Goal: Task Accomplishment & Management: Complete application form

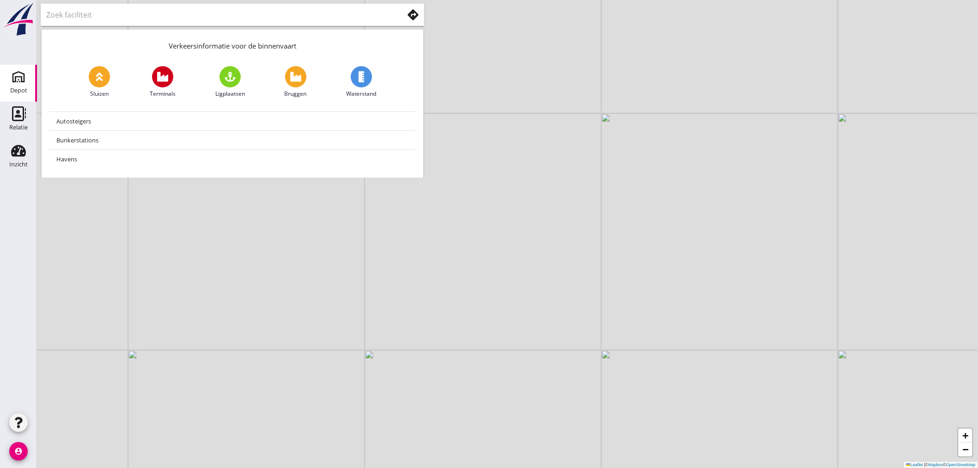
click at [19, 83] on link "[GEOGRAPHIC_DATA]" at bounding box center [18, 83] width 37 height 37
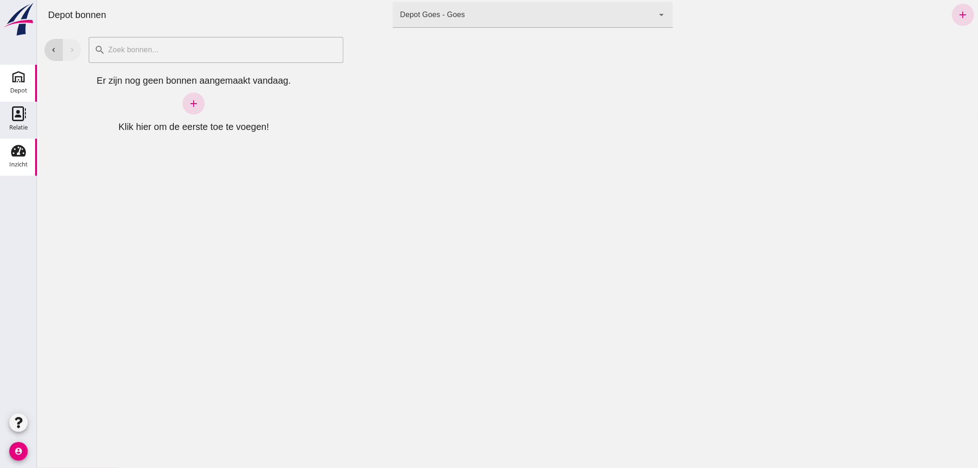
click at [17, 155] on use at bounding box center [18, 151] width 15 height 12
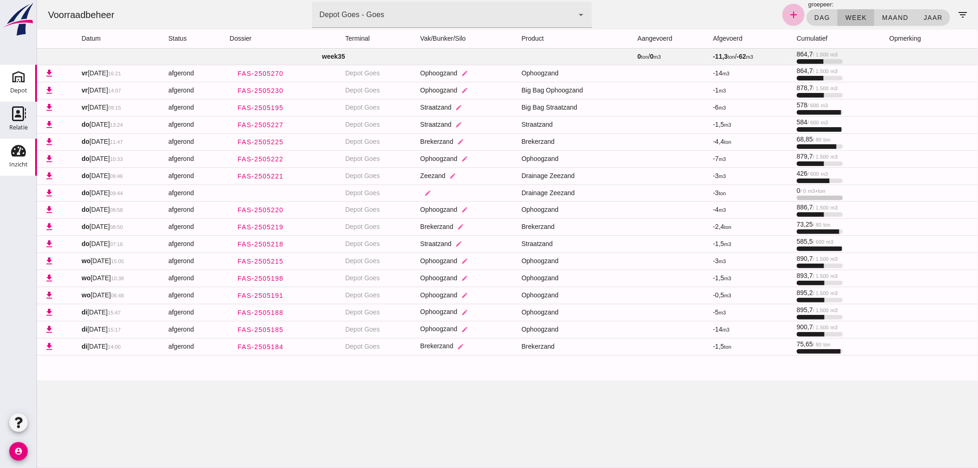
click at [22, 80] on icon "Depot" at bounding box center [18, 76] width 15 height 15
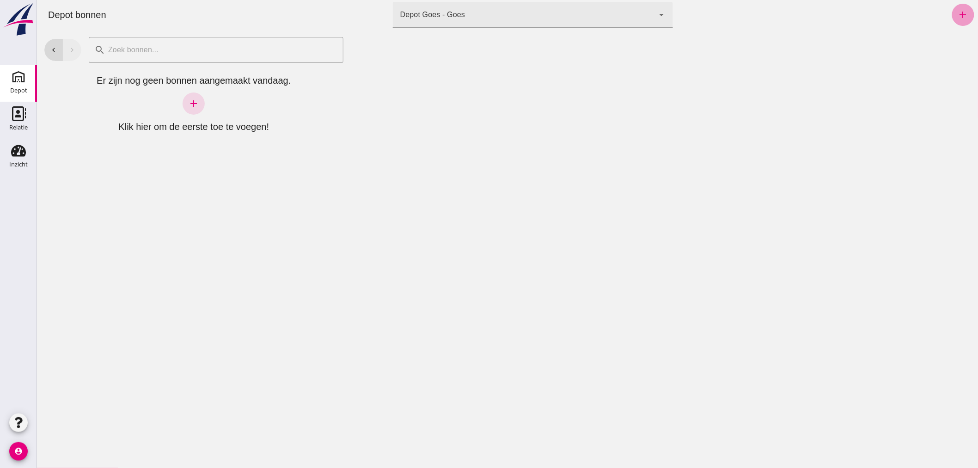
click link "add"
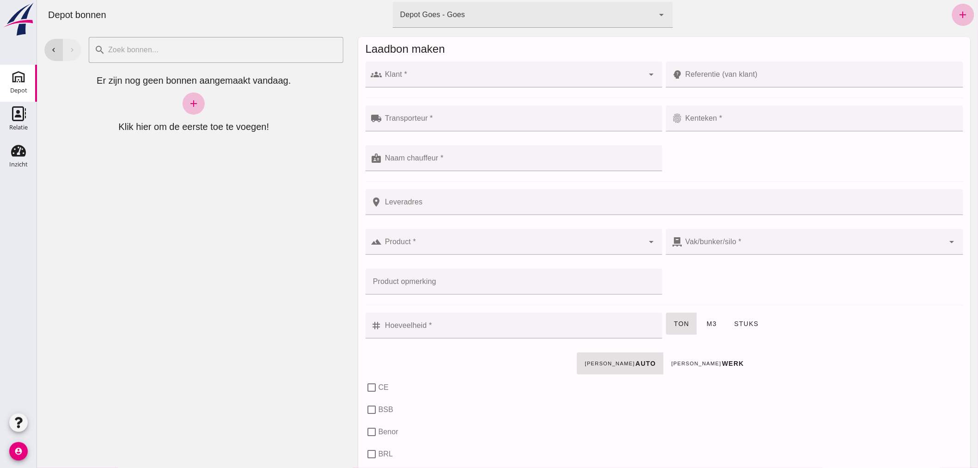
click input "Klant *"
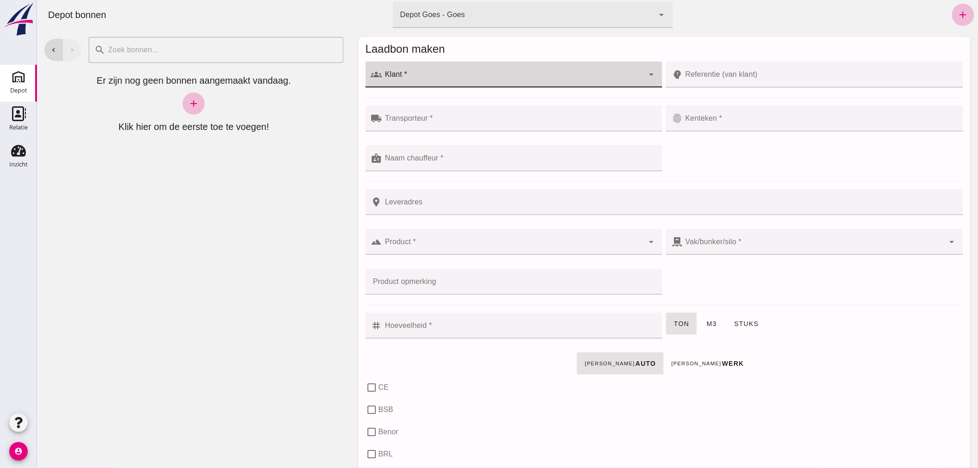
click input "Klant *"
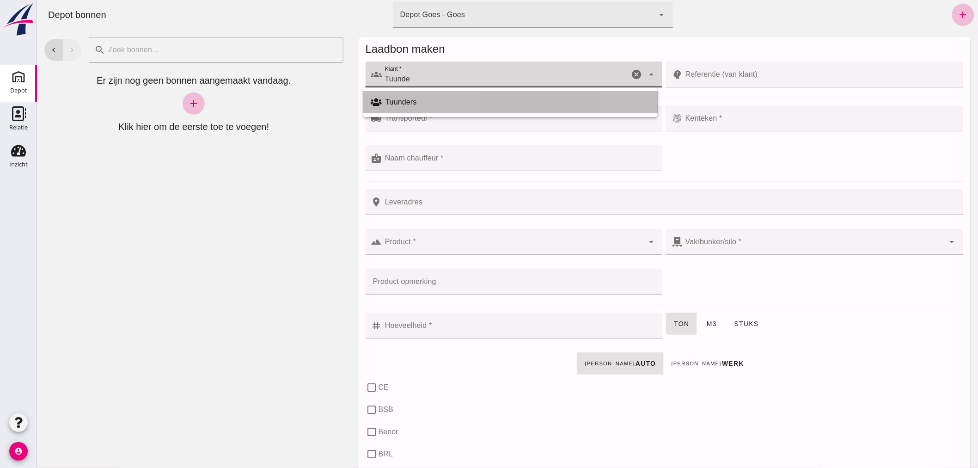
click div "Tuunders"
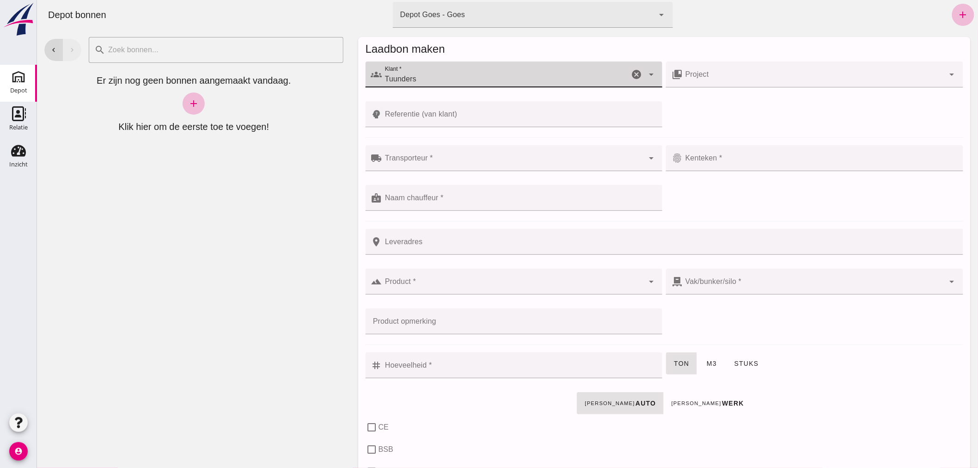
type input "Tuunders"
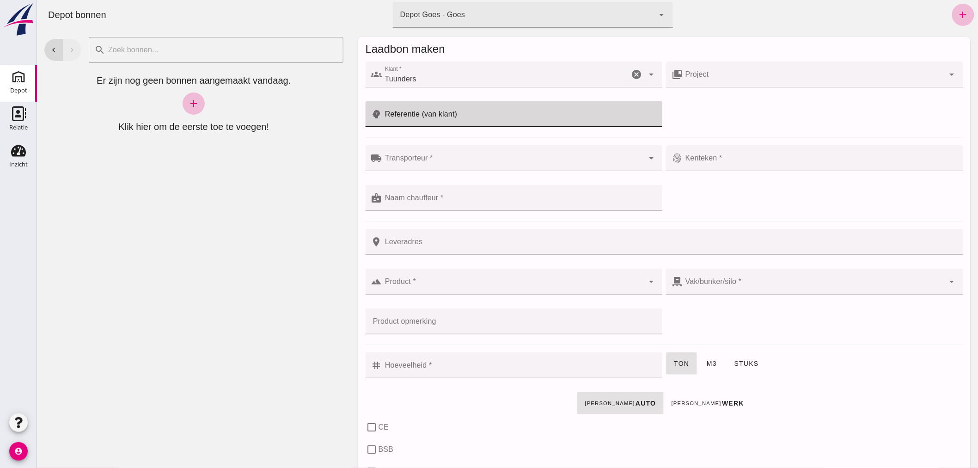
click input "Referentie (van klant)"
type input "Martinusnijhoflaan"
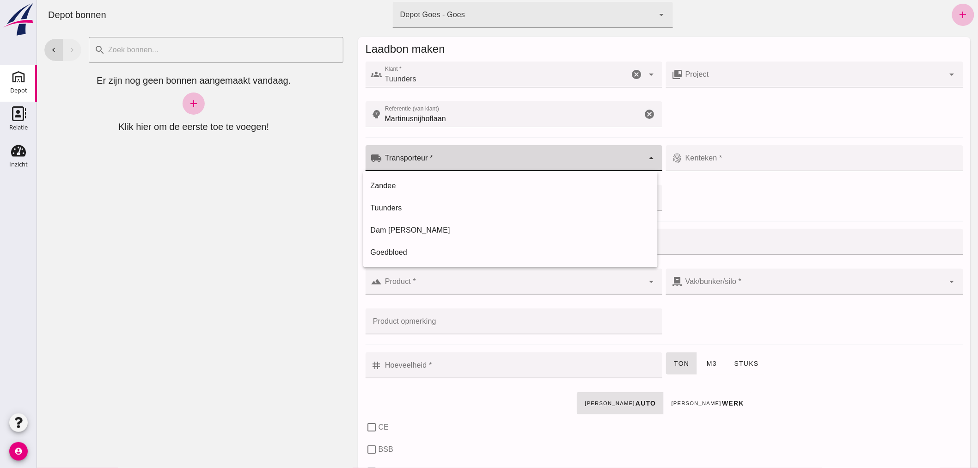
click input "Transporteur *"
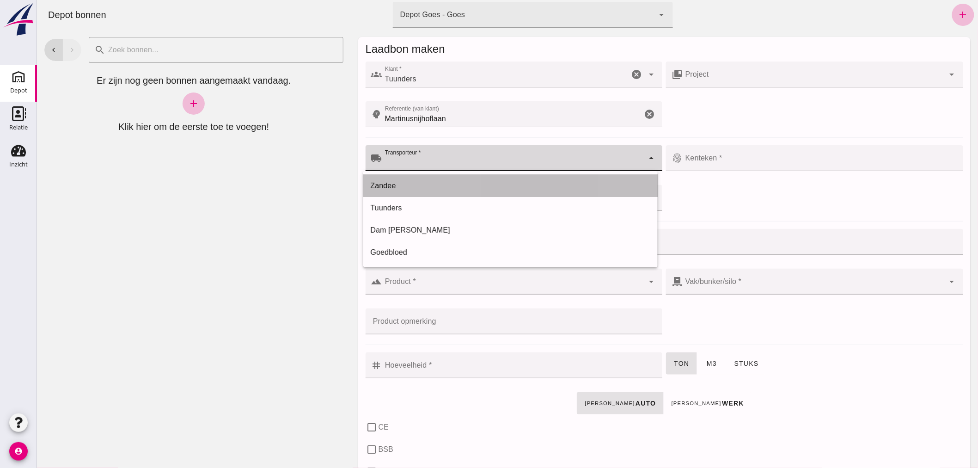
click at [417, 186] on div "Zandee" at bounding box center [509, 185] width 279 height 11
type input "Zandee"
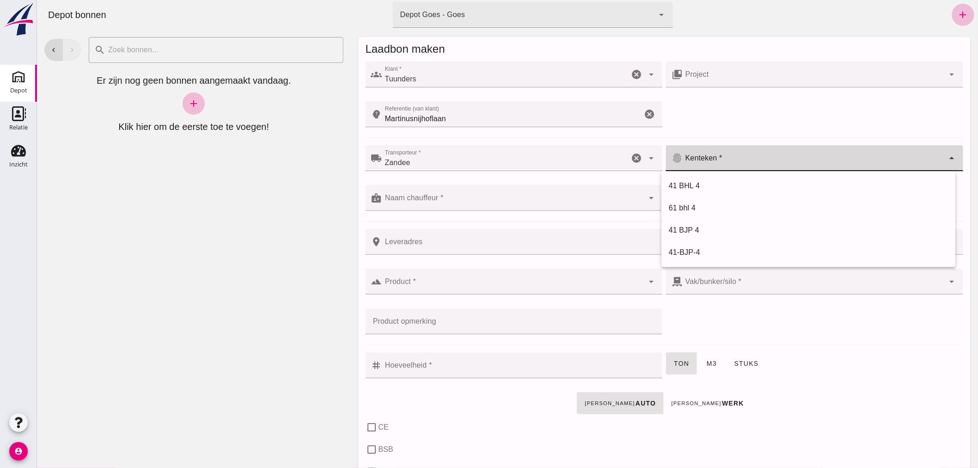
click input "Kenteken *"
click at [685, 247] on div "41-BJP-4" at bounding box center [807, 252] width 279 height 11
type input "41-BJP-4"
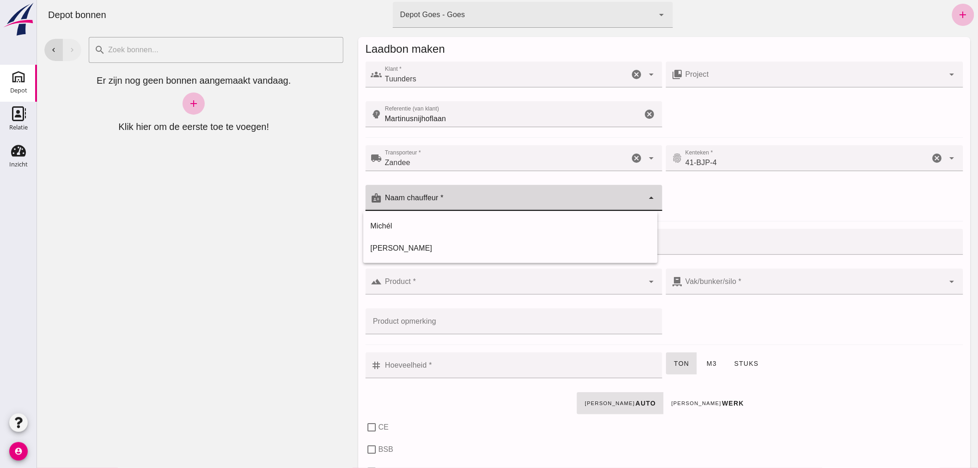
click input "Naam chauffeur *"
click at [464, 249] on div "[PERSON_NAME]" at bounding box center [509, 248] width 279 height 11
type input "[PERSON_NAME]"
click input "Product *"
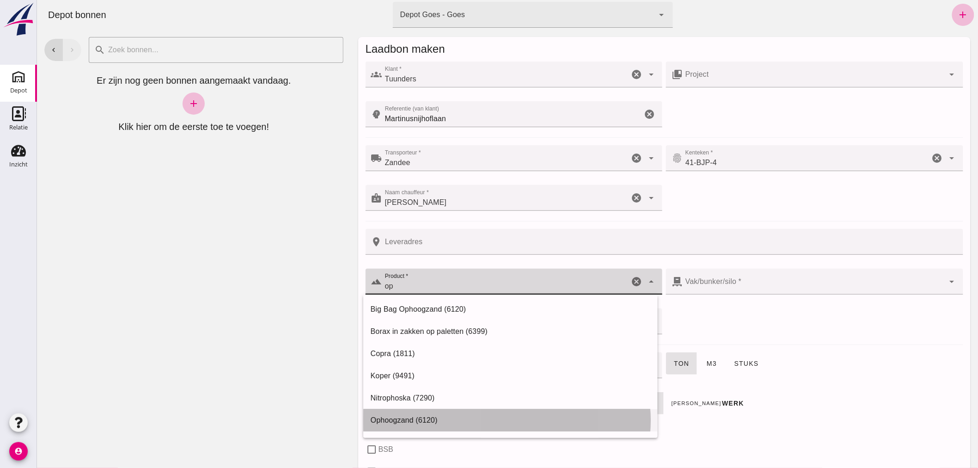
click at [455, 414] on div "Ophoogzand (6120)" at bounding box center [509, 419] width 279 height 11
type input "Ophoogzand (6120)"
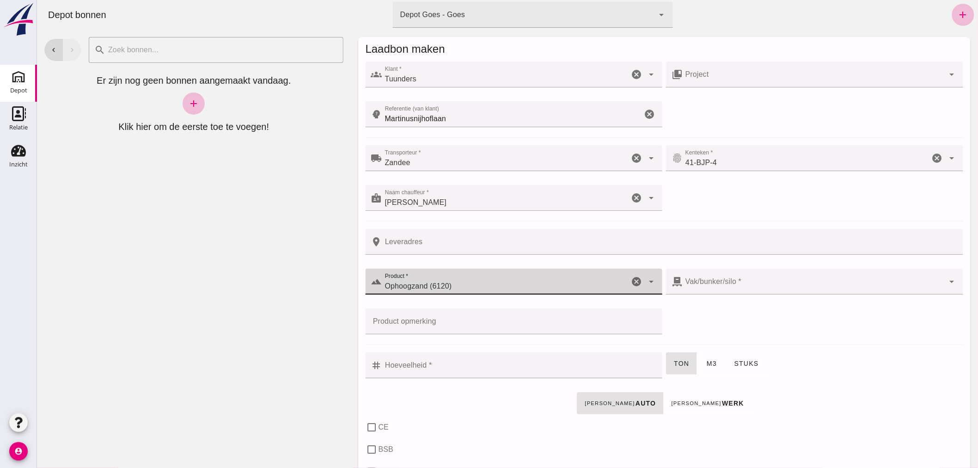
checkbox input "true"
type input "40"
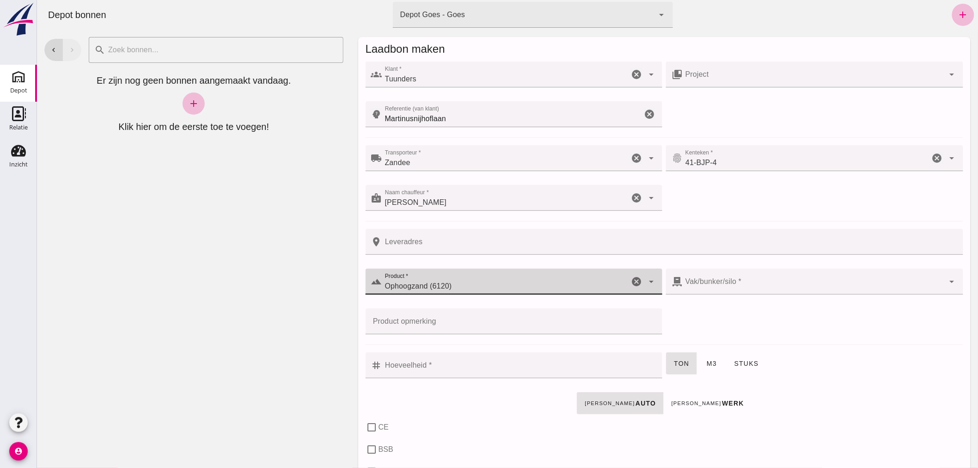
checkbox input "true"
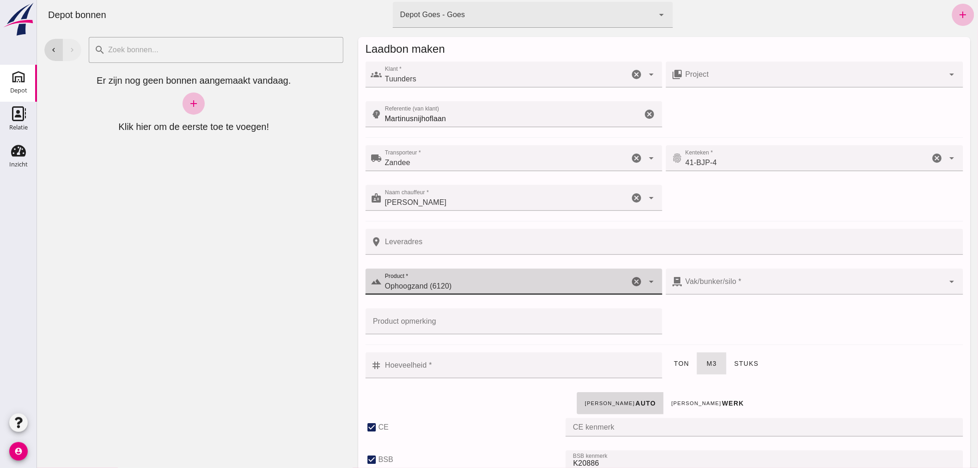
type input "38"
type input "Ophoogzand (6120)"
click input "Hoeveelheid *"
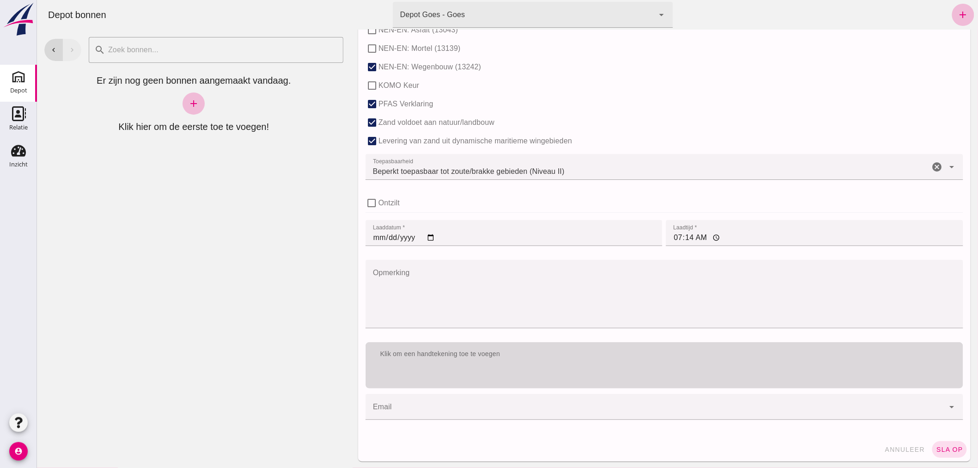
scroll to position [567, 0]
type input "10"
click at [566, 356] on div "Klik om een handtekening toe te voegen" at bounding box center [663, 353] width 583 height 9
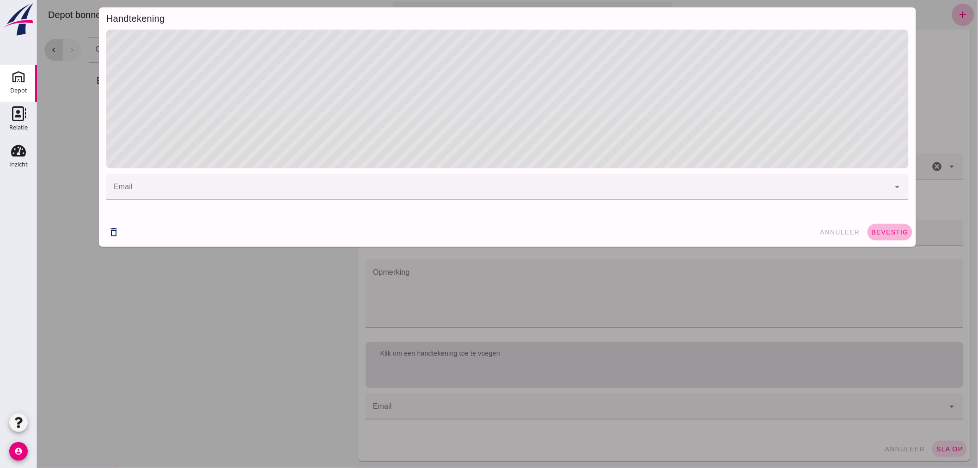
click button "bevestig"
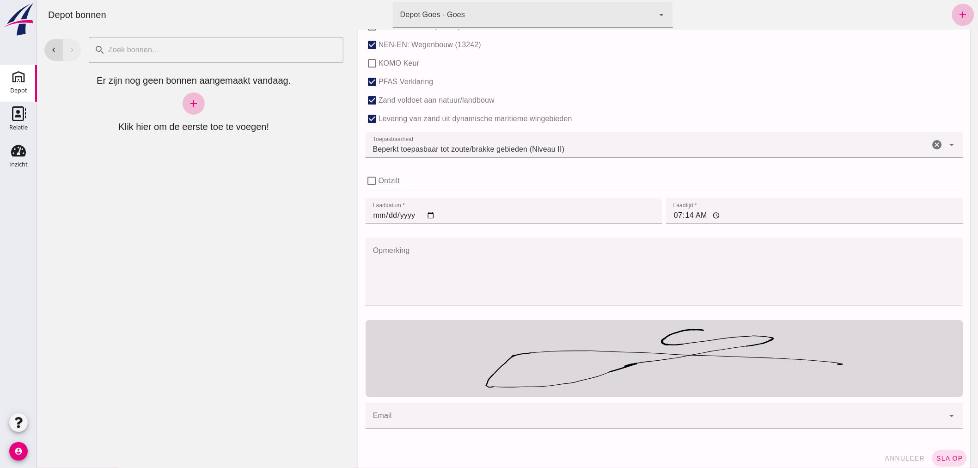
scroll to position [598, 0]
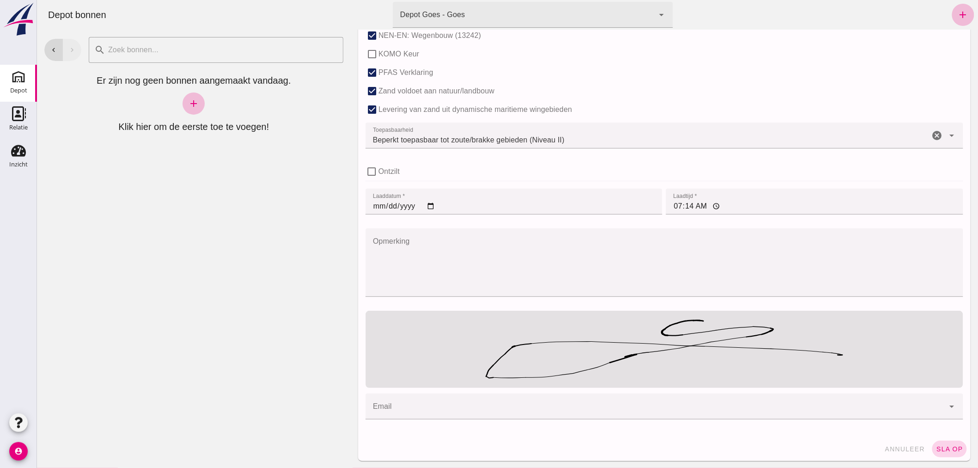
click span "sla op"
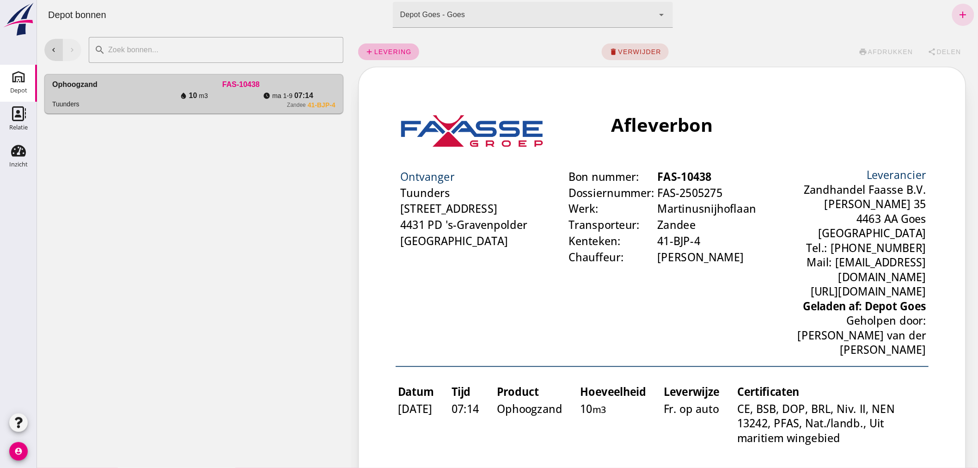
scroll to position [0, 0]
click at [17, 150] on use at bounding box center [18, 151] width 15 height 12
